Goal: Find specific page/section

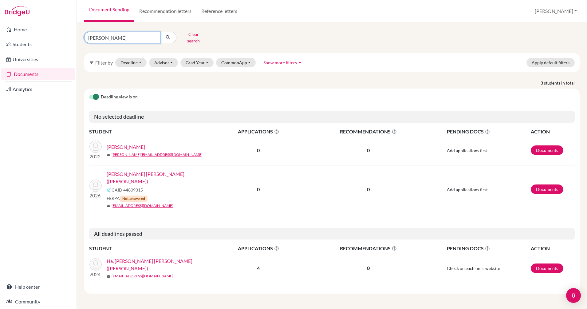
click at [119, 39] on input "sarah" at bounding box center [122, 38] width 76 height 12
type input "s"
click at [221, 10] on link "Reference letters" at bounding box center [219, 11] width 46 height 22
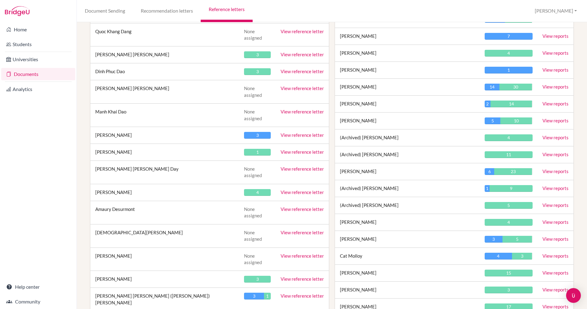
scroll to position [4541, 0]
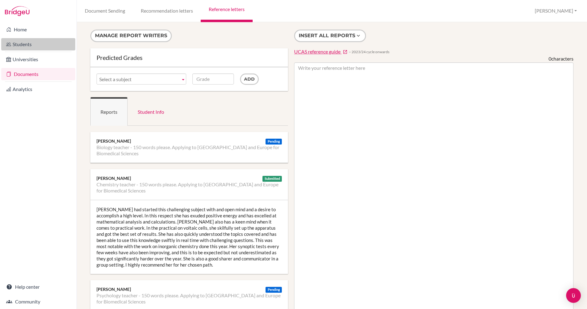
click at [23, 44] on link "Students" at bounding box center [38, 44] width 74 height 12
